Goal: Information Seeking & Learning: Check status

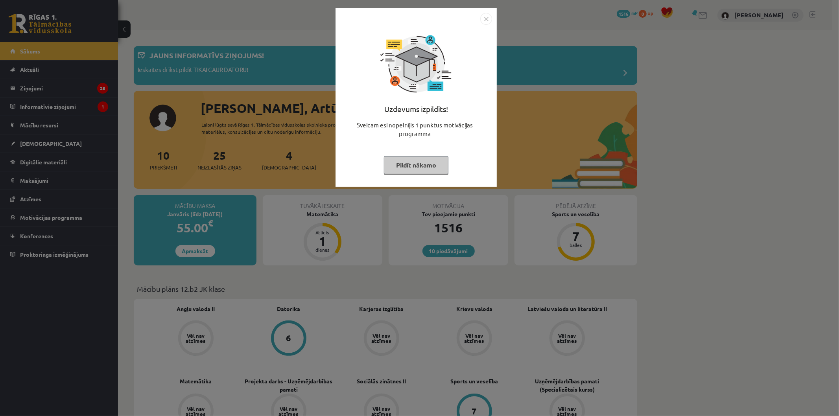
click at [488, 19] on img "Close" at bounding box center [486, 19] width 12 height 12
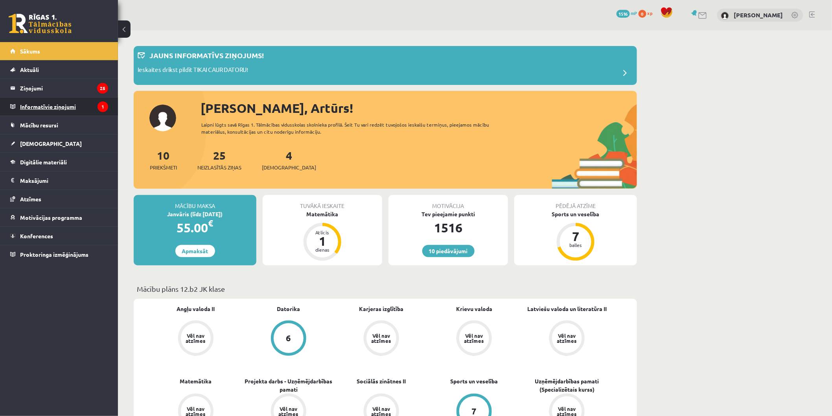
click at [44, 107] on legend "Informatīvie ziņojumi 1" at bounding box center [64, 107] width 88 height 18
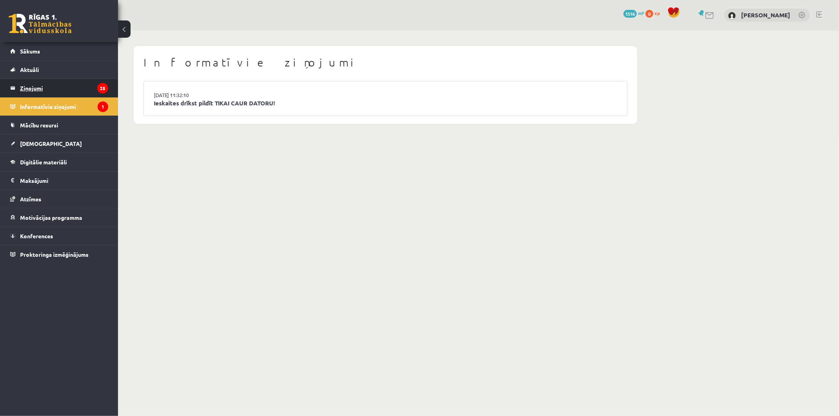
click at [37, 86] on legend "Ziņojumi 25" at bounding box center [64, 88] width 88 height 18
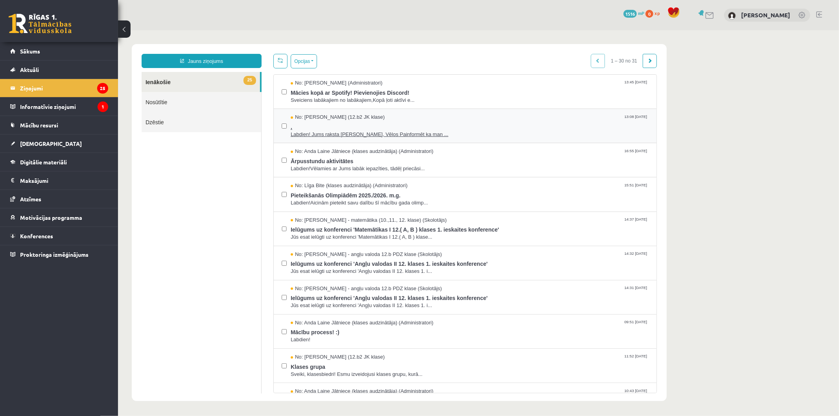
click at [430, 125] on span "." at bounding box center [469, 126] width 358 height 10
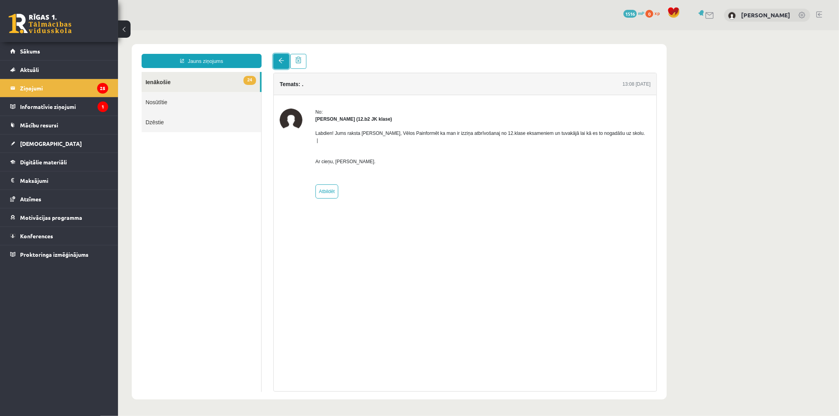
click at [279, 61] on span at bounding box center [281, 60] width 6 height 6
click at [32, 88] on legend "Ziņojumi 25" at bounding box center [64, 88] width 88 height 18
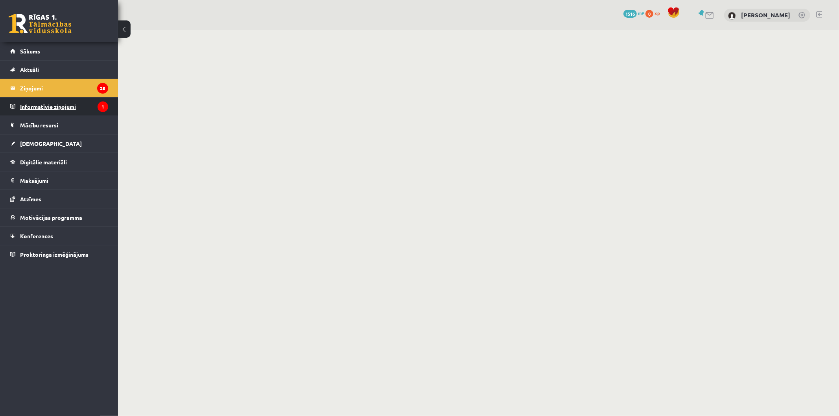
click at [61, 108] on legend "Informatīvie ziņojumi 1" at bounding box center [64, 107] width 88 height 18
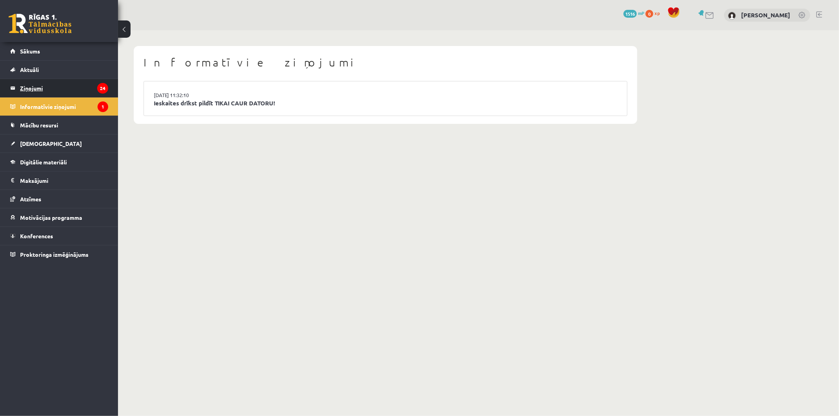
click at [32, 87] on legend "Ziņojumi 24" at bounding box center [64, 88] width 88 height 18
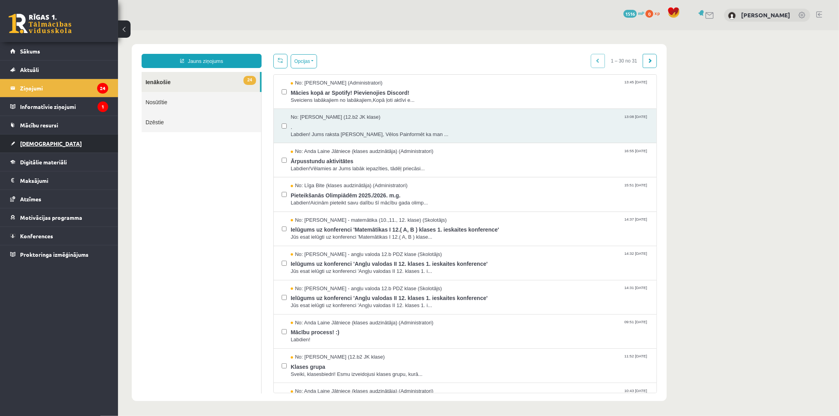
click at [34, 141] on span "[DEMOGRAPHIC_DATA]" at bounding box center [51, 143] width 62 height 7
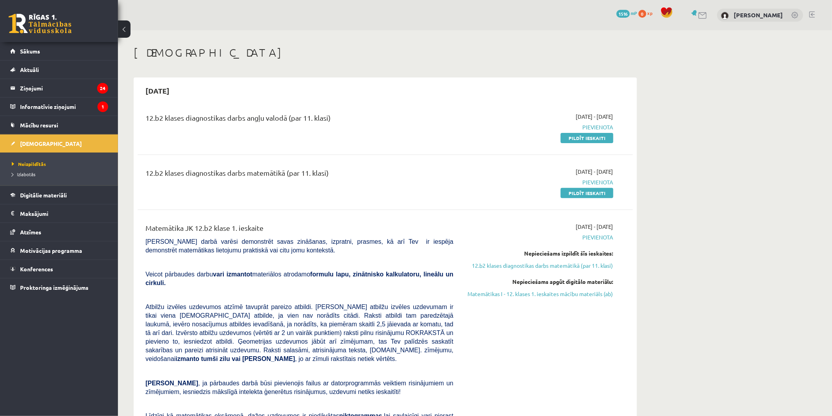
click at [708, 13] on link at bounding box center [703, 15] width 9 height 7
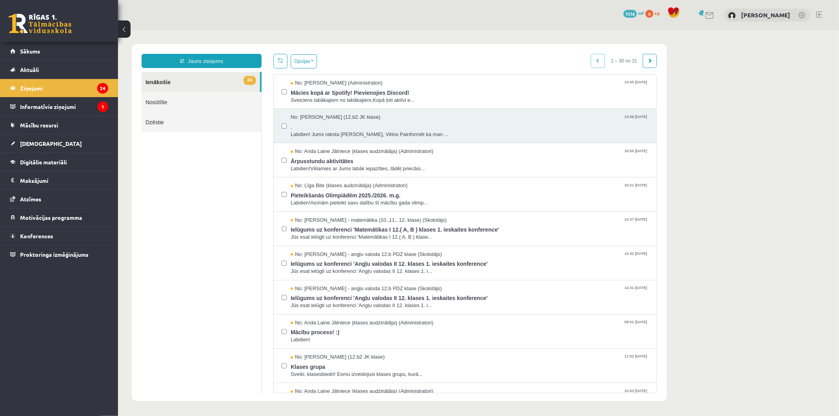
click at [171, 106] on link "Nosūtītie" at bounding box center [201, 102] width 120 height 20
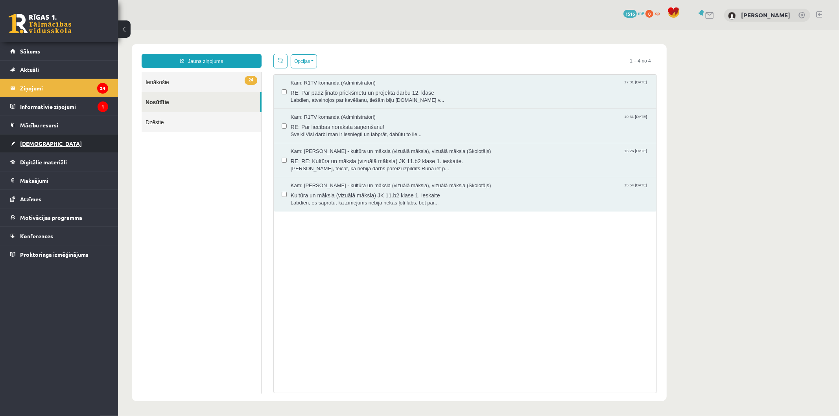
click at [35, 140] on span "[DEMOGRAPHIC_DATA]" at bounding box center [51, 143] width 62 height 7
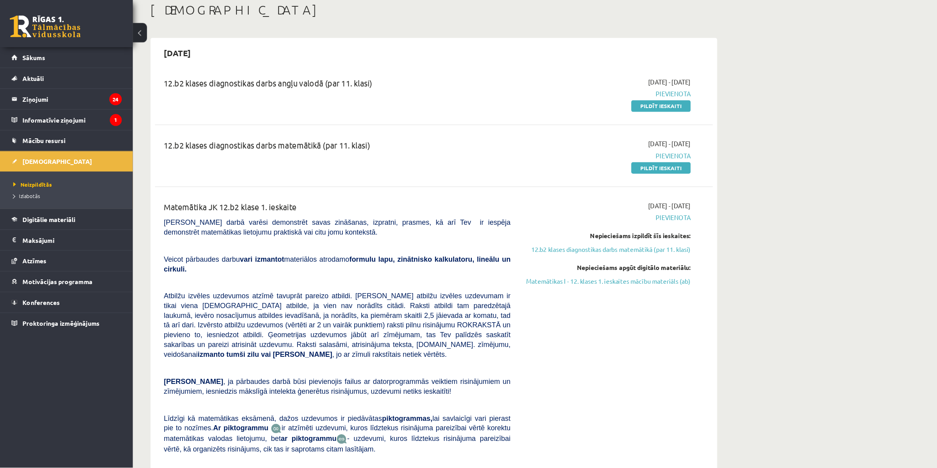
scroll to position [44, 0]
